Goal: Task Accomplishment & Management: Manage account settings

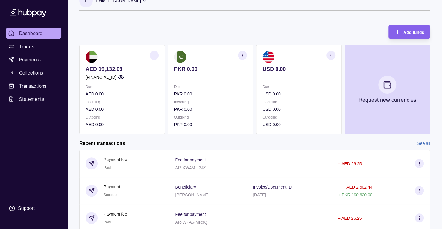
scroll to position [12, 0]
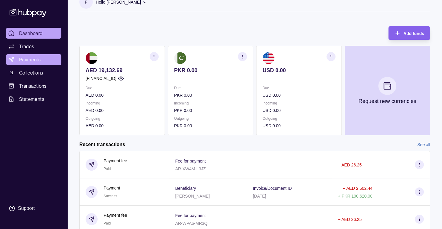
click at [45, 58] on link "Payments" at bounding box center [33, 59] width 55 height 11
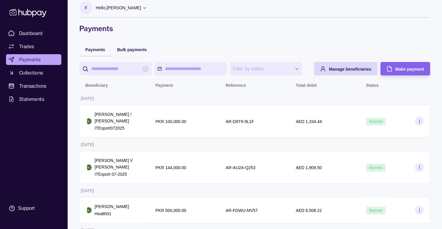
scroll to position [7, 0]
click at [127, 53] on div "Bulk payments" at bounding box center [132, 49] width 42 height 13
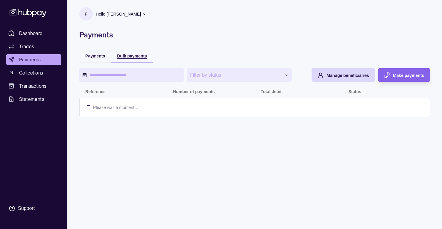
click at [128, 51] on div "Bulk payments" at bounding box center [132, 55] width 42 height 13
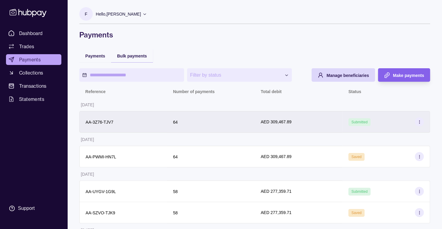
click at [305, 125] on div "AED 309,467.89" at bounding box center [299, 122] width 76 height 7
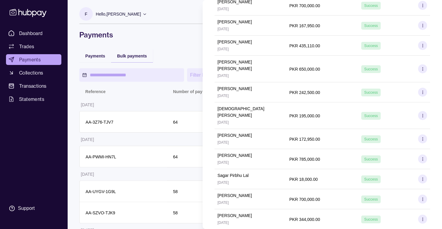
scroll to position [1224, 0]
